Goal: Book appointment/travel/reservation

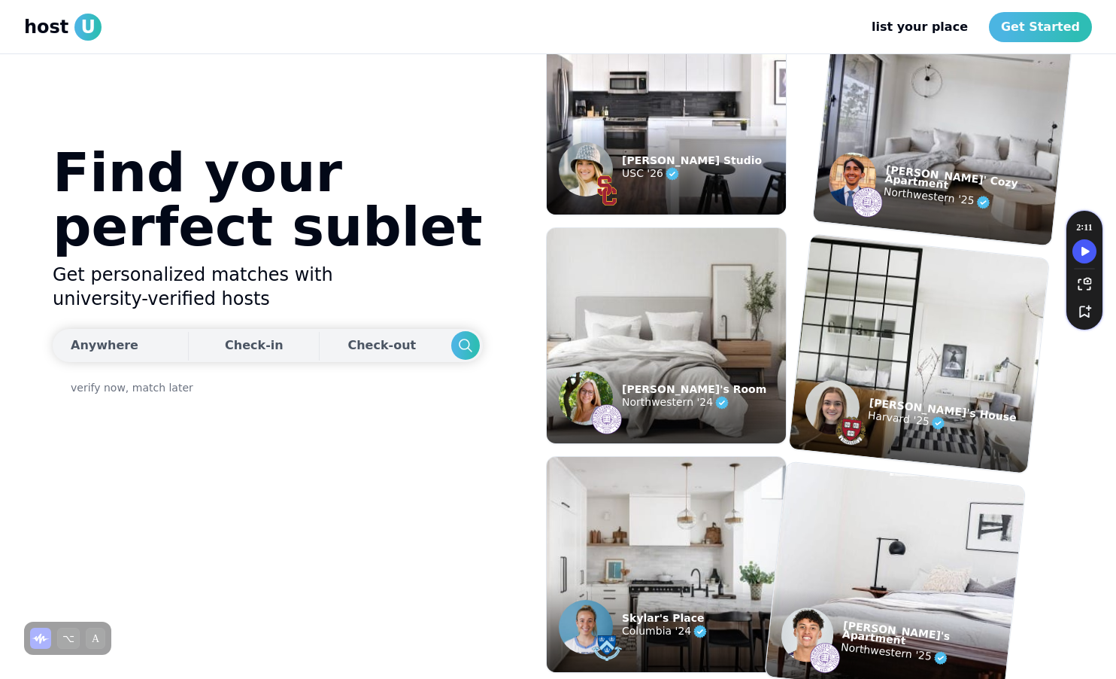
click at [118, 351] on div "Anywhere" at bounding box center [105, 345] width 68 height 18
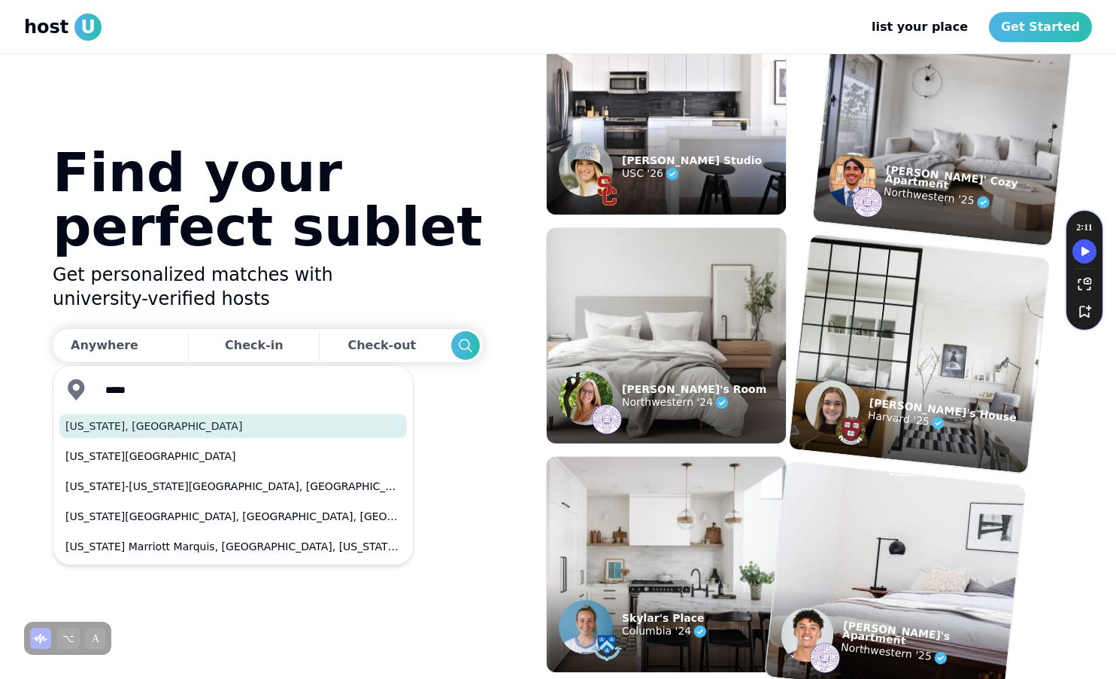
click at [152, 423] on button "[US_STATE], [GEOGRAPHIC_DATA]" at bounding box center [233, 426] width 348 height 24
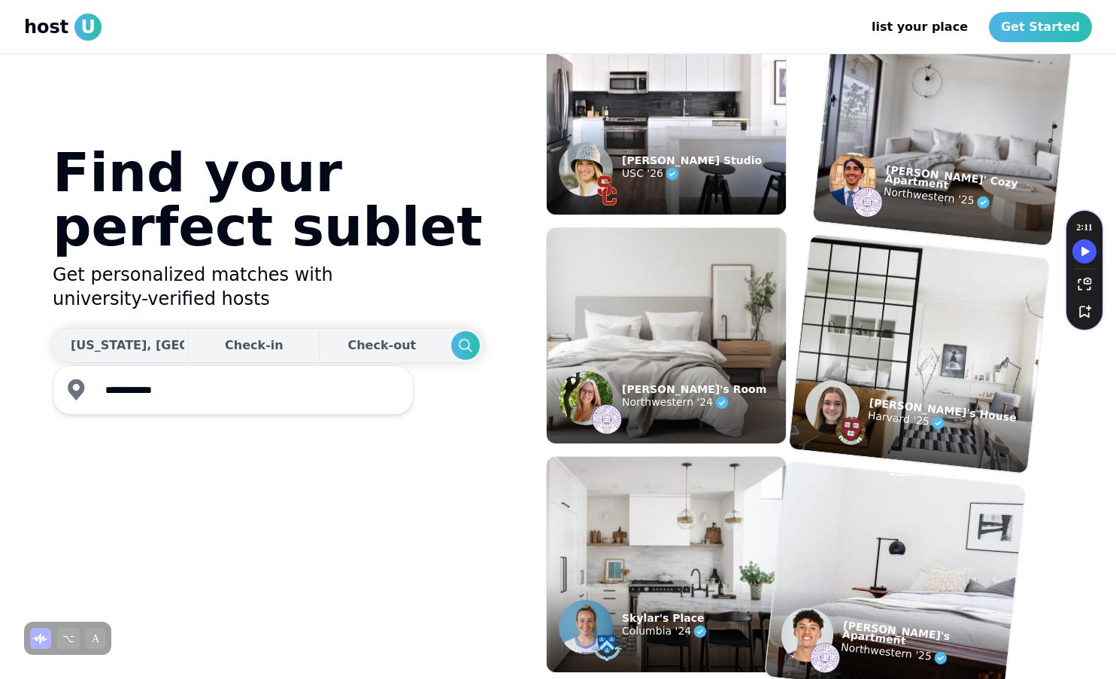
type input "**********"
click at [232, 348] on div "Check-in" at bounding box center [254, 345] width 59 height 30
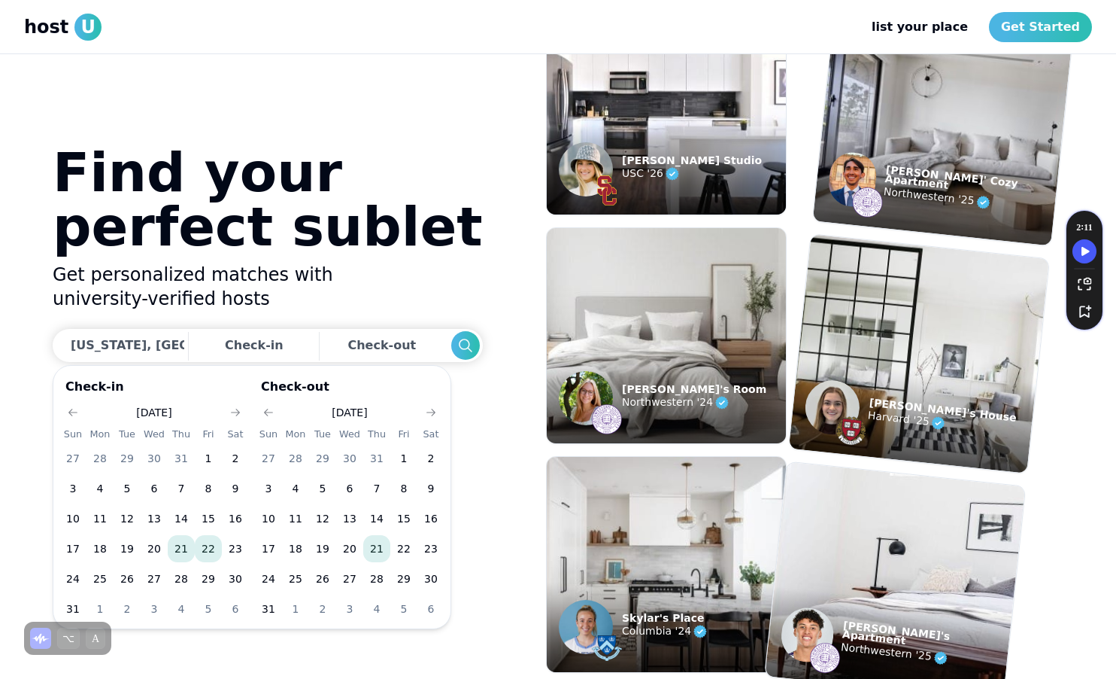
click at [209, 548] on button "22" at bounding box center [208, 548] width 27 height 27
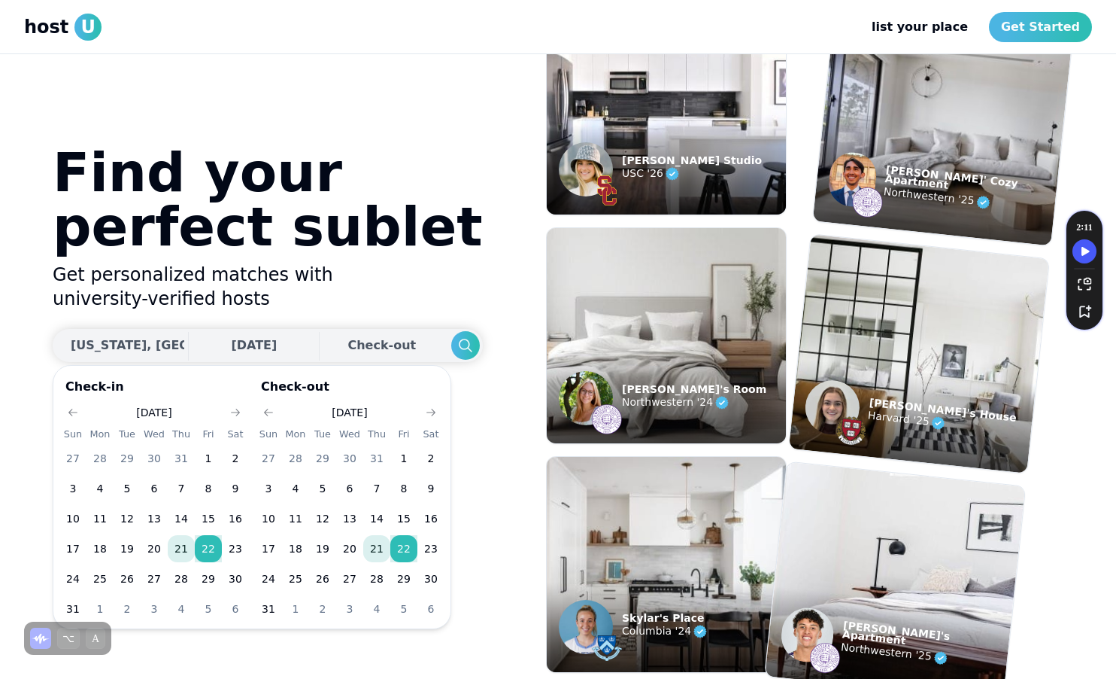
click at [348, 349] on div "Check-out" at bounding box center [385, 345] width 74 height 30
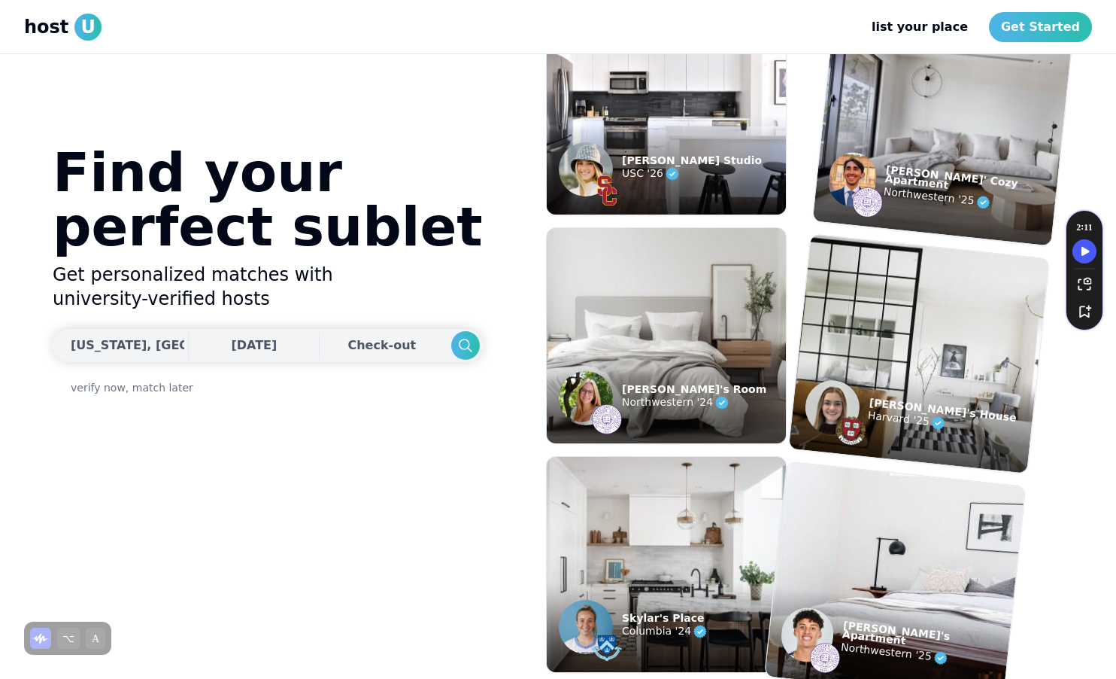
click at [348, 344] on div "Check-out" at bounding box center [385, 345] width 74 height 30
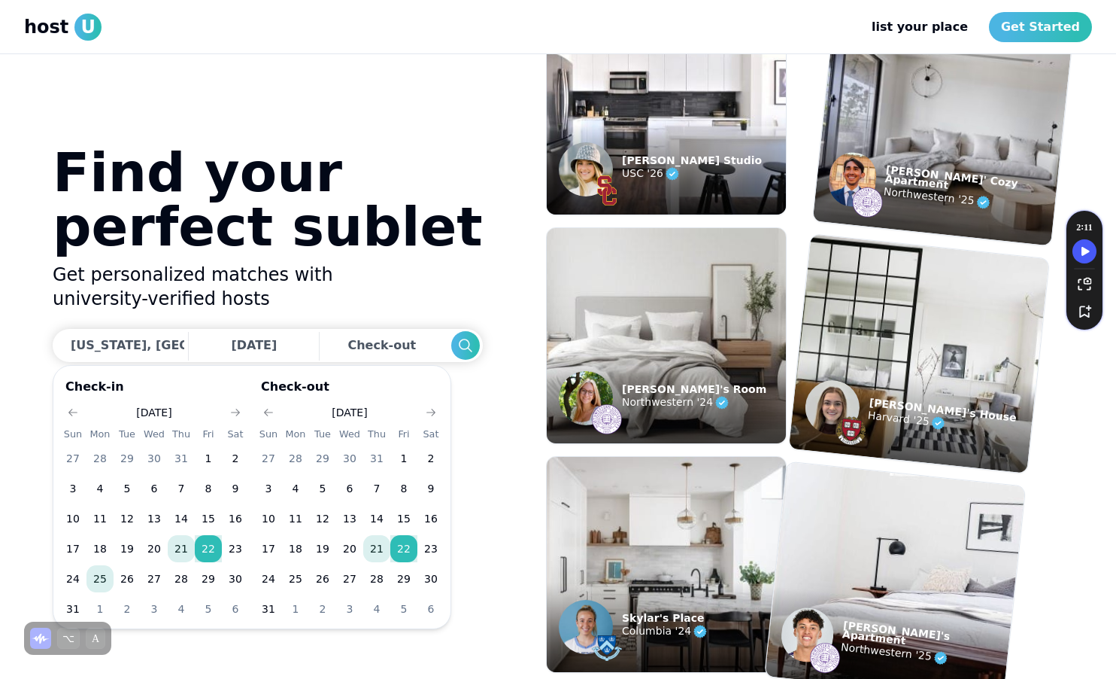
click at [94, 573] on button "25" at bounding box center [100, 578] width 27 height 27
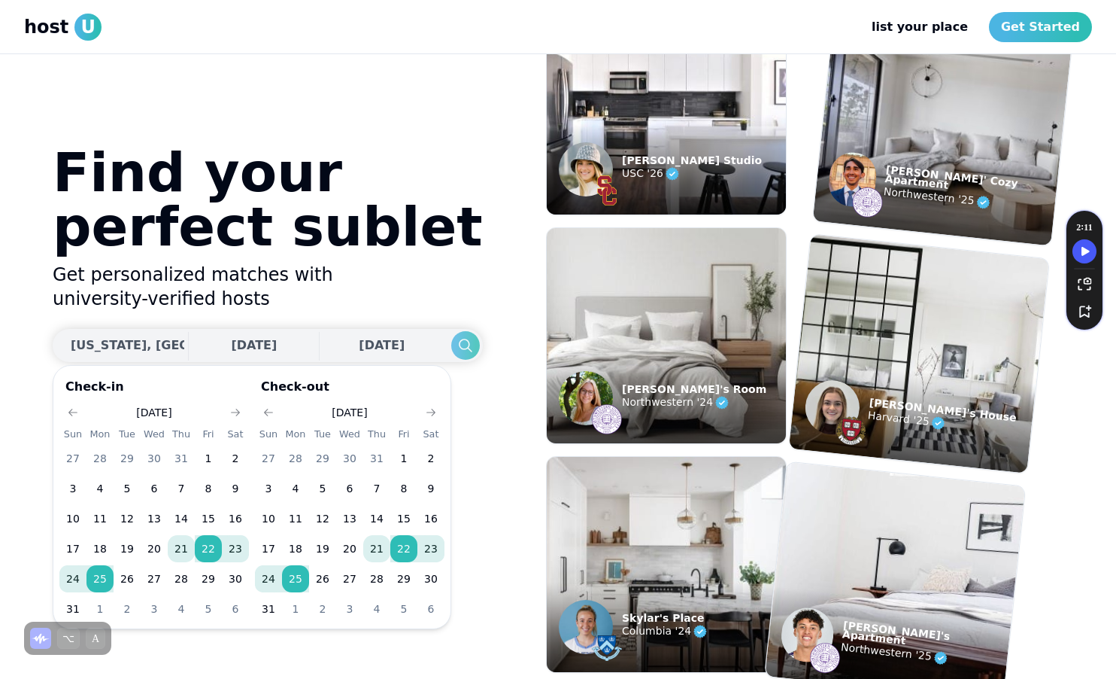
click at [457, 342] on icon "Search" at bounding box center [466, 345] width 18 height 18
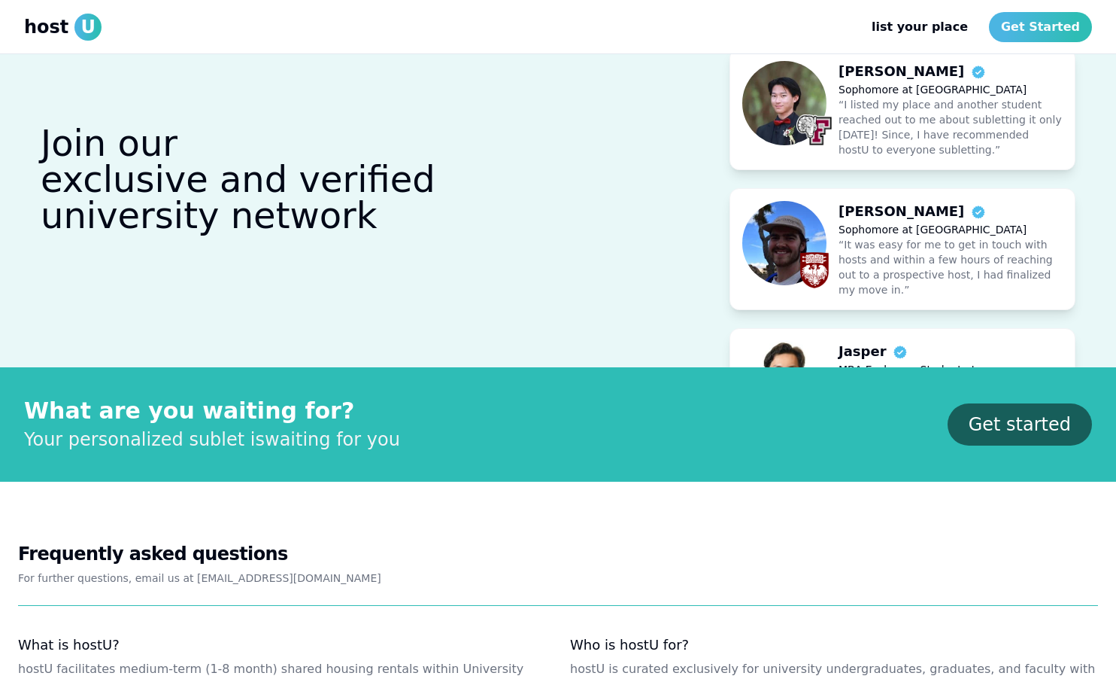
scroll to position [1367, 0]
